Goal: Task Accomplishment & Management: Use online tool/utility

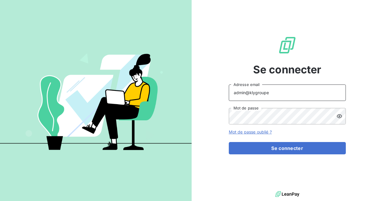
click at [270, 94] on input "admin@klygroupe" at bounding box center [287, 92] width 117 height 16
type input "admin@ece"
click at [229, 142] on button "Se connecter" at bounding box center [287, 148] width 117 height 12
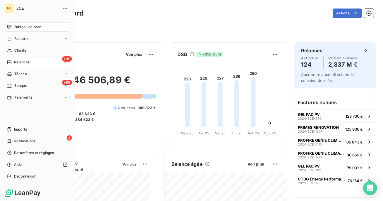
click at [15, 62] on span "Relances" at bounding box center [22, 61] width 16 height 5
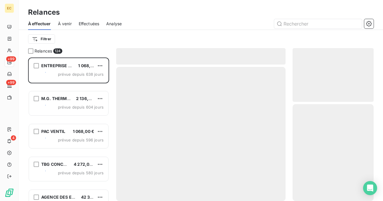
scroll to position [143, 81]
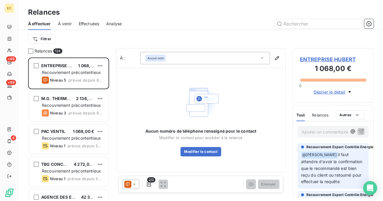
click at [85, 18] on div "Effectuées" at bounding box center [89, 24] width 21 height 12
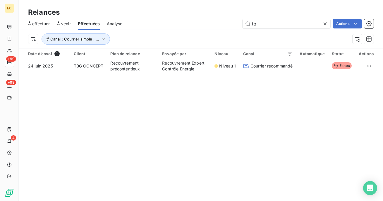
type input "t"
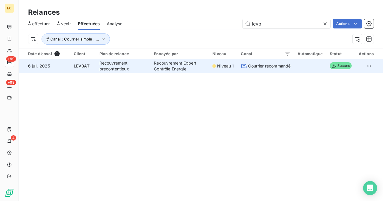
type input "levb"
click at [198, 67] on td "Recouvrement Expert Contrôle Energie" at bounding box center [180, 66] width 59 height 14
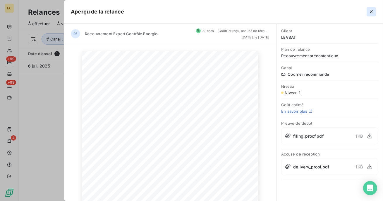
click at [372, 13] on icon "button" at bounding box center [372, 12] width 6 height 6
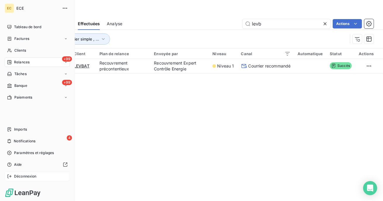
click at [20, 175] on span "Déconnexion" at bounding box center [25, 175] width 23 height 5
